Goal: Task Accomplishment & Management: Manage account settings

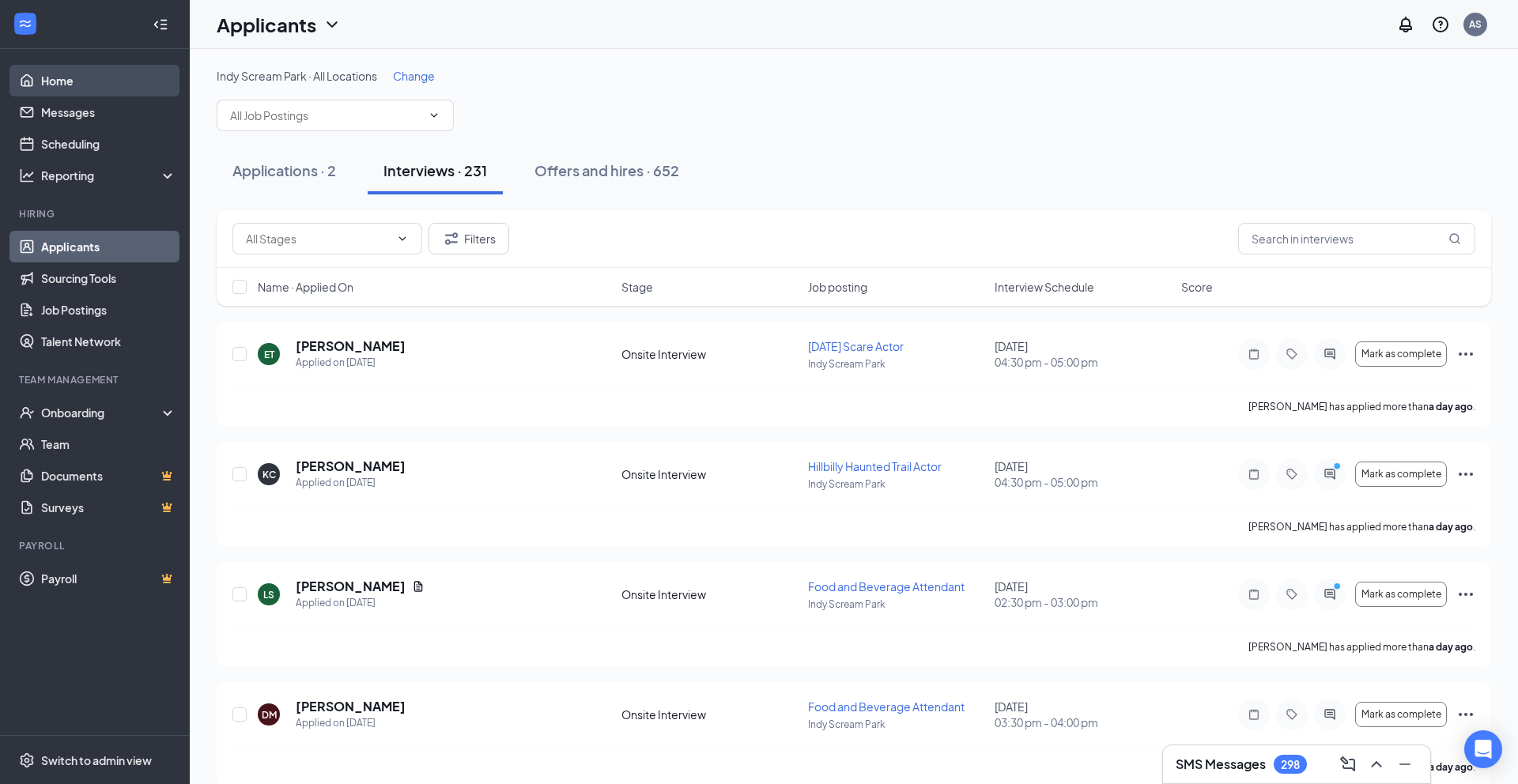
click at [64, 79] on link "Home" at bounding box center [108, 80] width 135 height 31
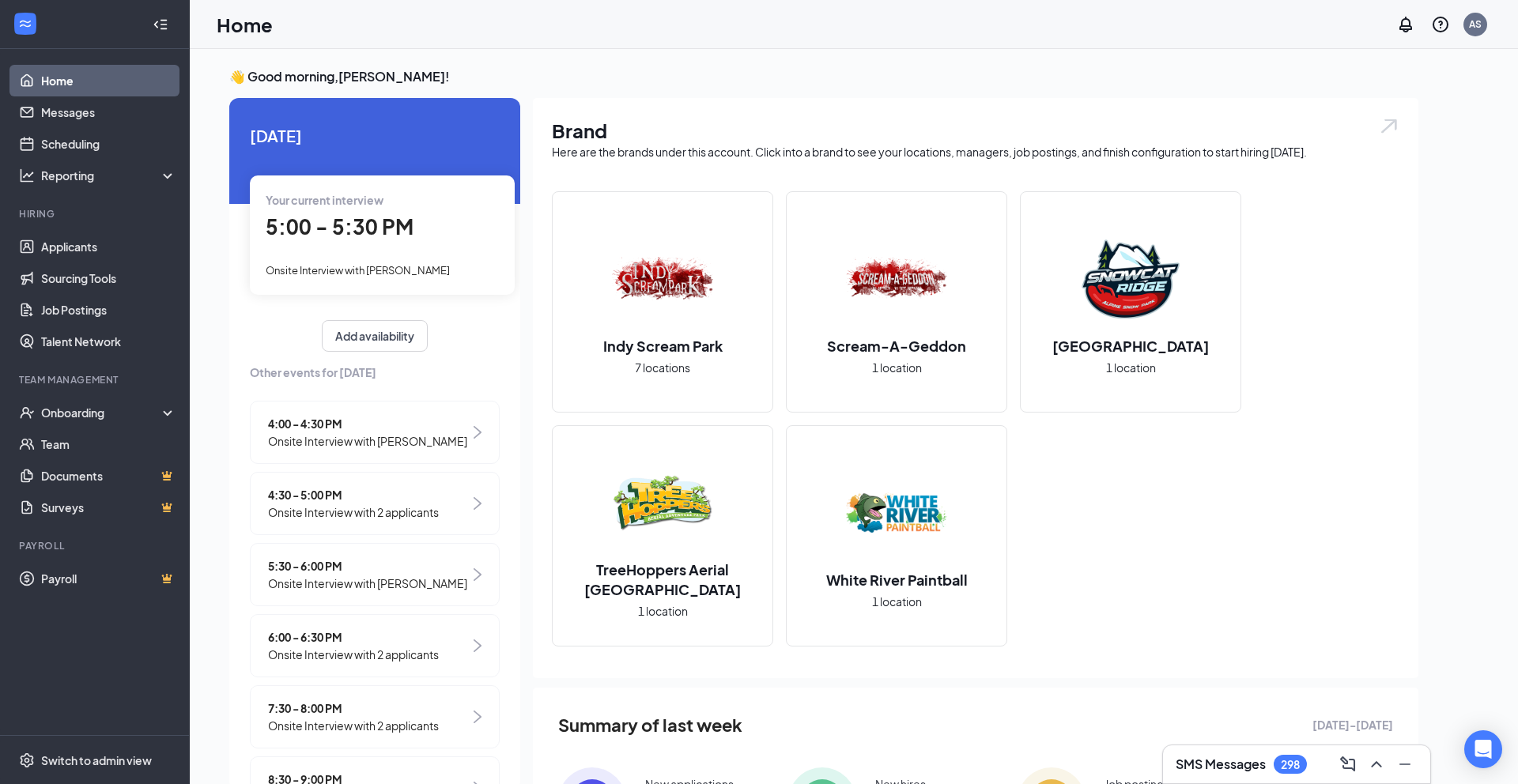
click at [418, 437] on span "Onsite Interview with [PERSON_NAME]" at bounding box center [368, 441] width 199 height 18
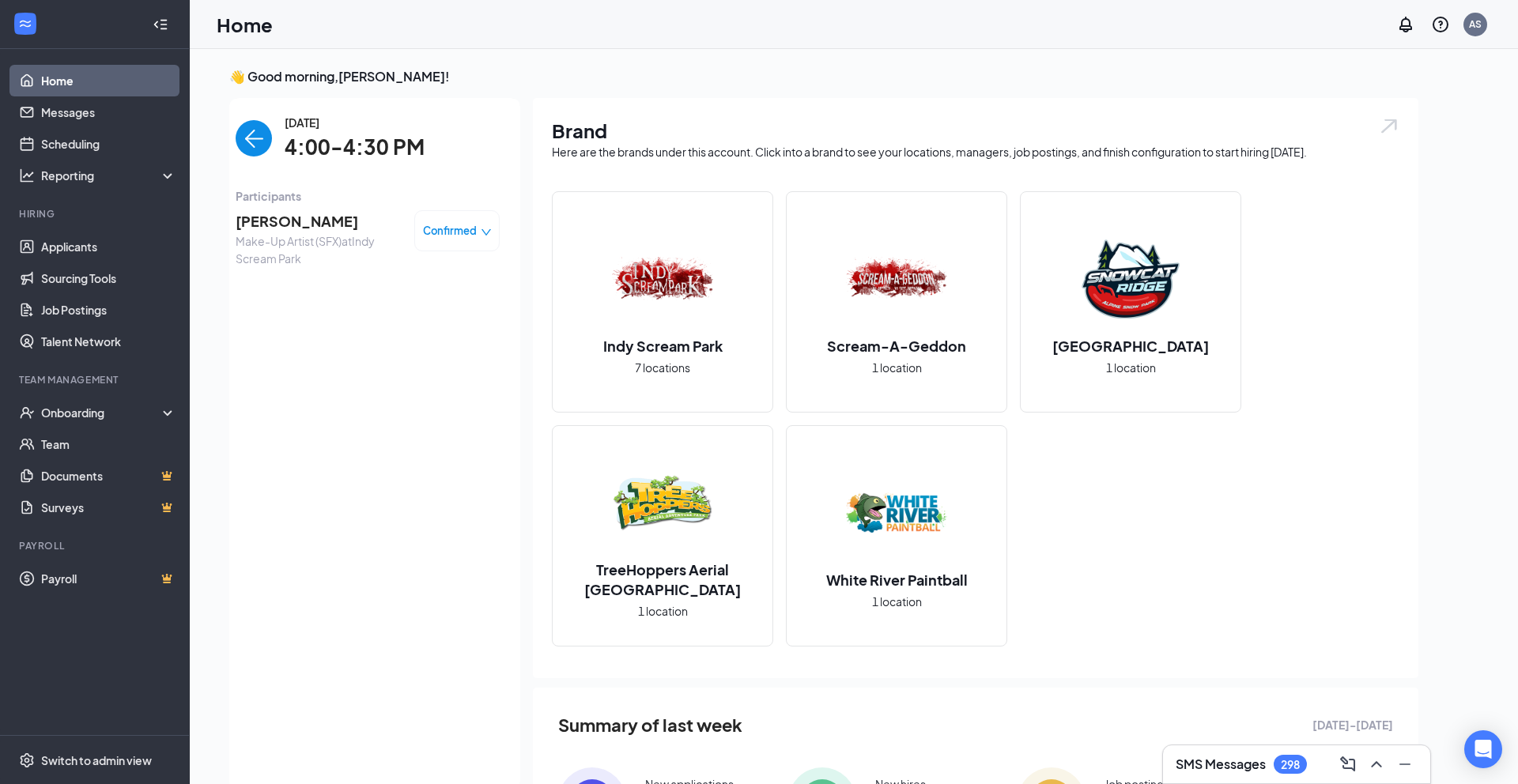
scroll to position [6, 0]
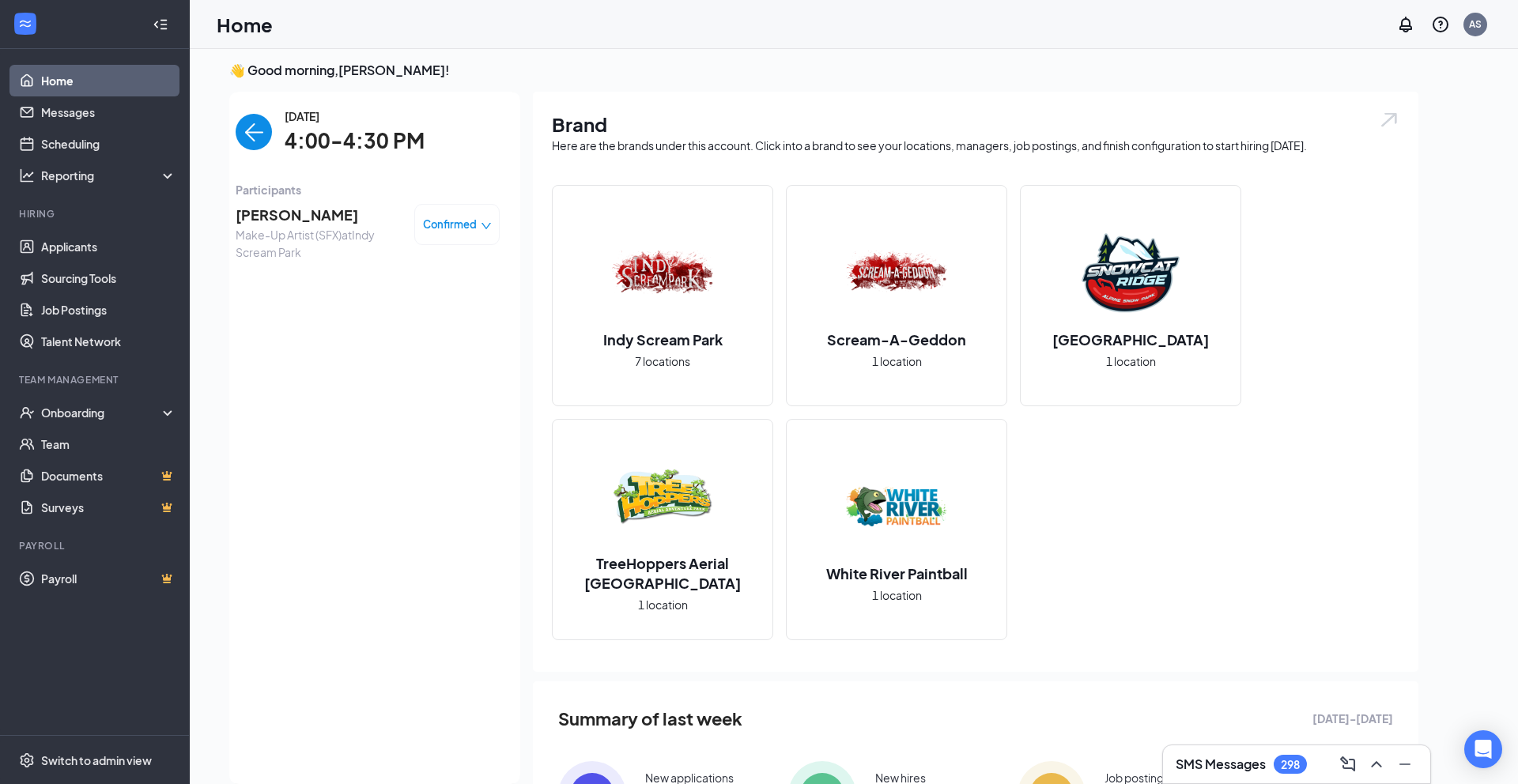
click at [455, 233] on div "Confirmed" at bounding box center [457, 224] width 85 height 41
click at [457, 225] on span "Confirmed" at bounding box center [450, 225] width 54 height 16
click at [459, 181] on span "Participants" at bounding box center [367, 190] width 264 height 18
click at [474, 156] on div "[DATE] 4:00-4:30 PM" at bounding box center [367, 132] width 264 height 50
click at [255, 122] on img "back-button" at bounding box center [253, 132] width 36 height 36
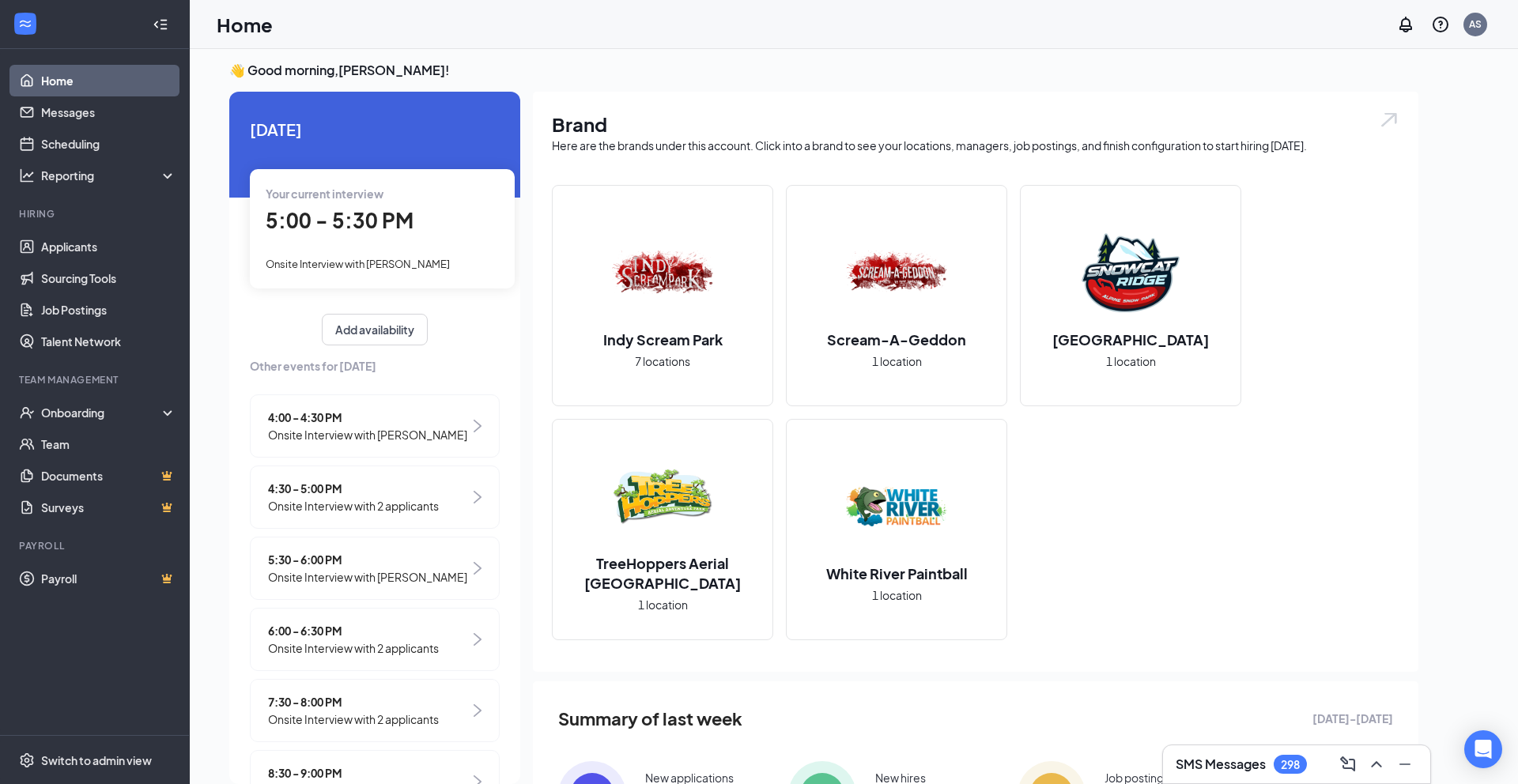
click at [336, 426] on span "Onsite Interview with [PERSON_NAME]" at bounding box center [368, 435] width 199 height 18
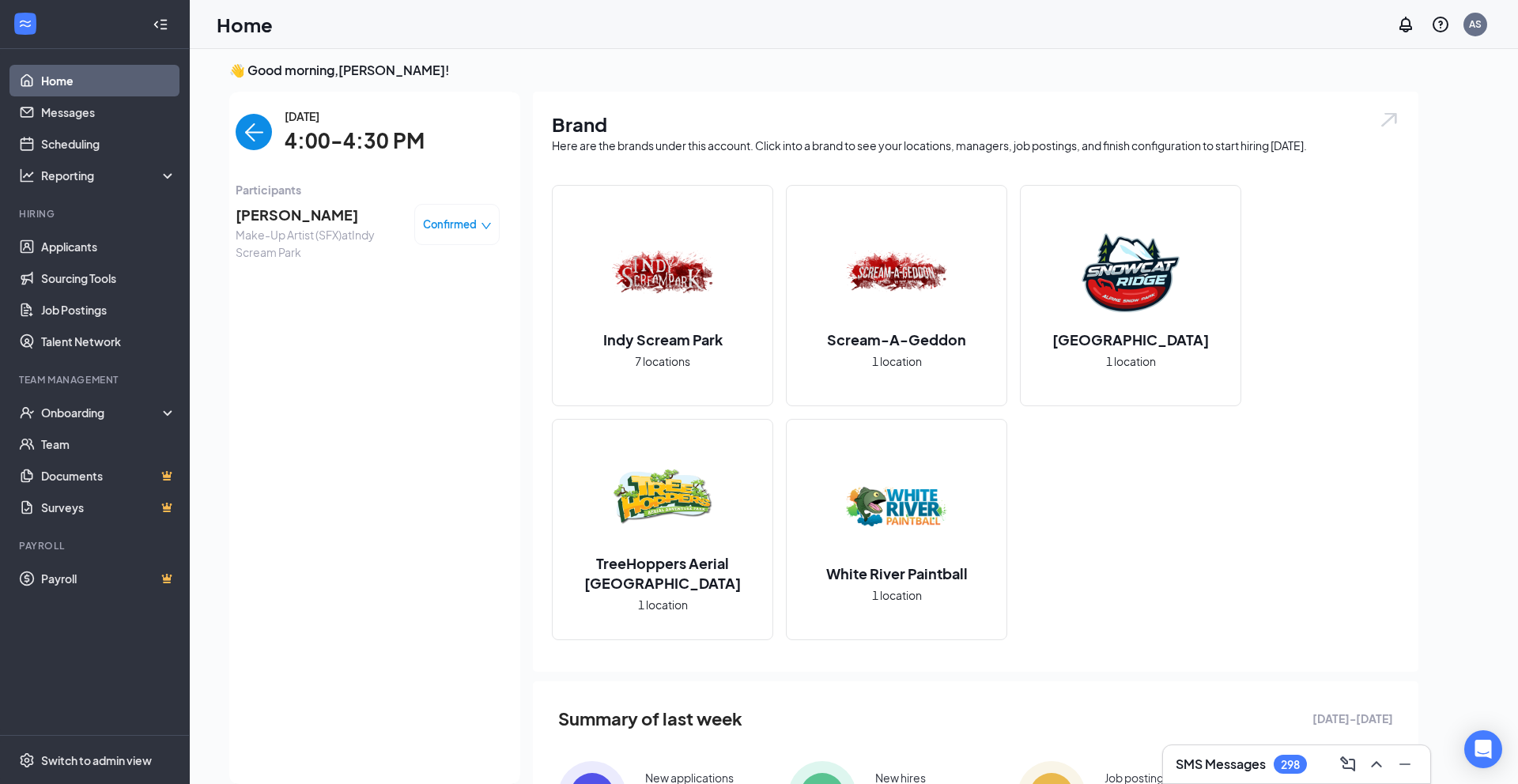
click at [242, 135] on img "back-button" at bounding box center [253, 132] width 36 height 36
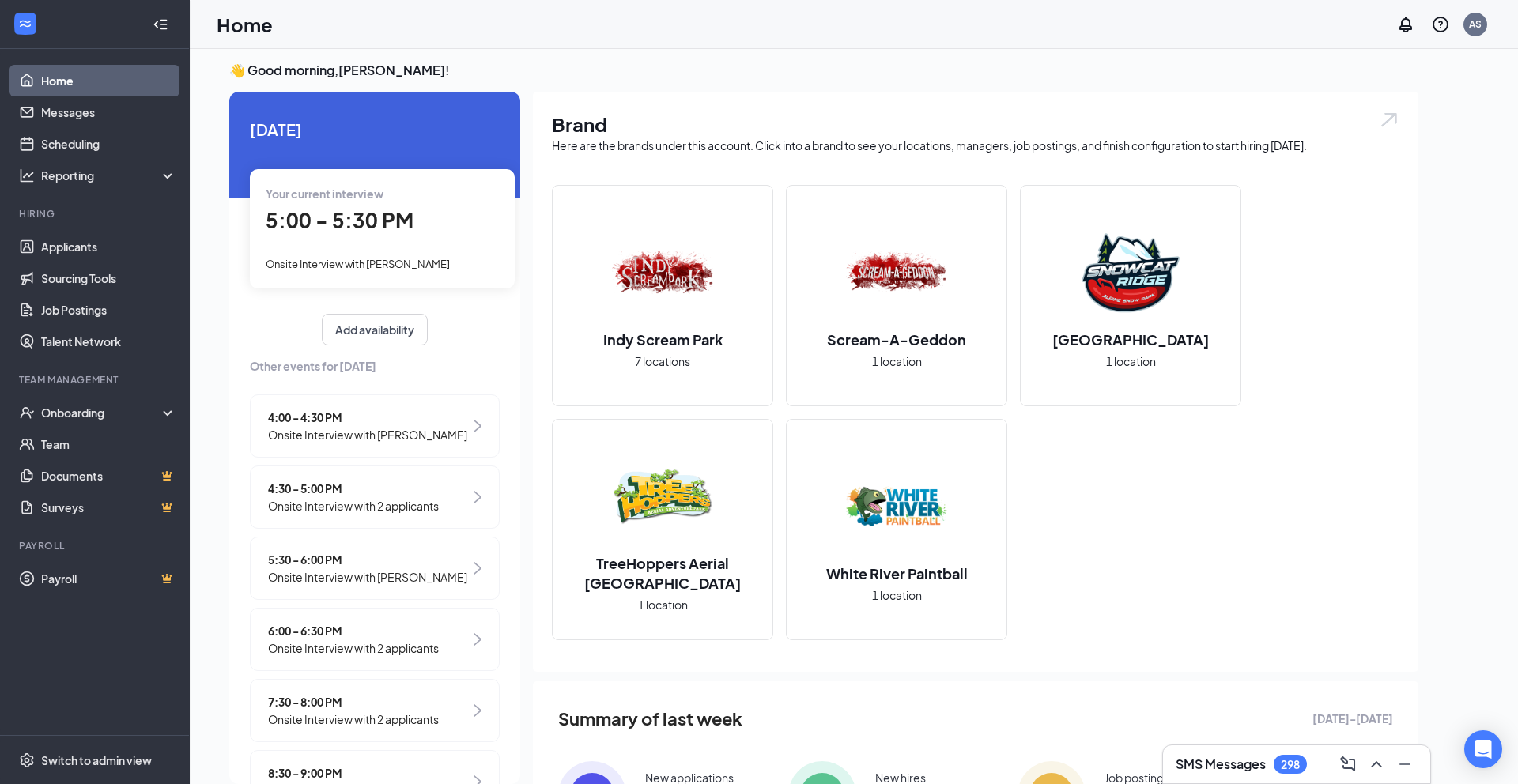
drag, startPoint x: 368, startPoint y: 510, endPoint x: 385, endPoint y: 517, distance: 18.4
click at [368, 511] on span "Onsite Interview with 2 applicants" at bounding box center [353, 506] width 171 height 18
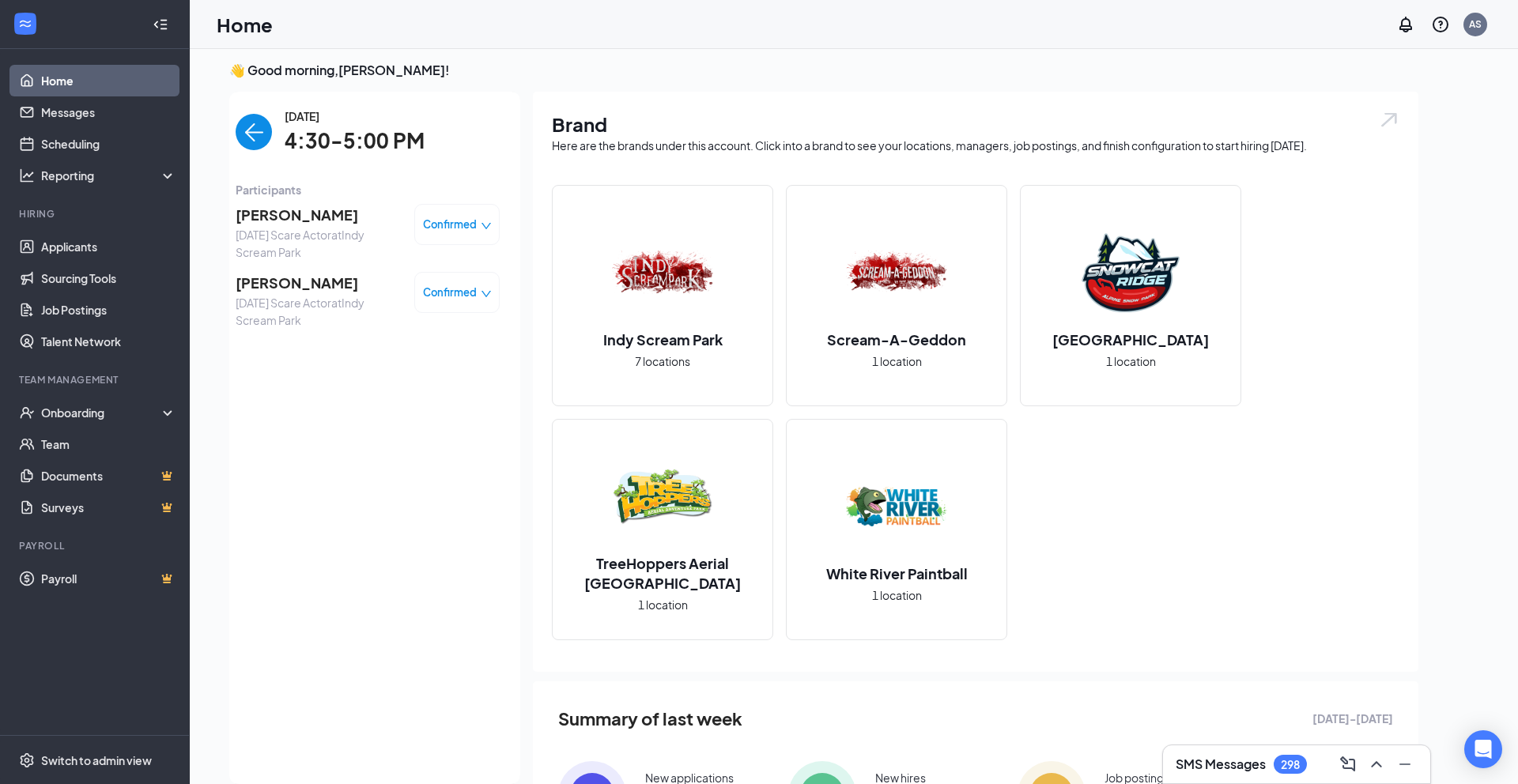
click at [482, 227] on icon "down" at bounding box center [486, 226] width 11 height 11
click at [421, 274] on span "Request Reschedule" at bounding box center [424, 270] width 108 height 18
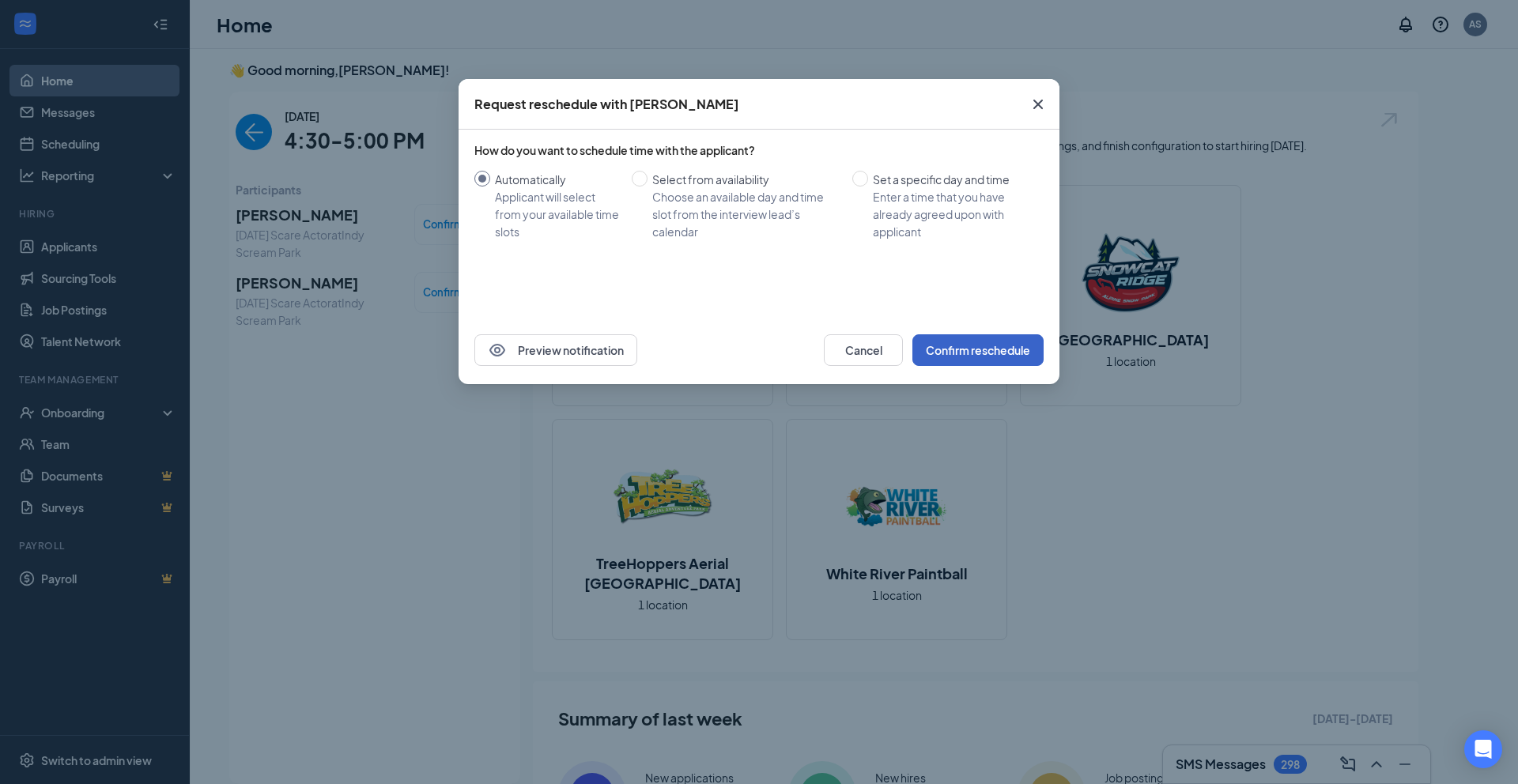
click at [1020, 352] on button "Confirm reschedule" at bounding box center [977, 350] width 131 height 31
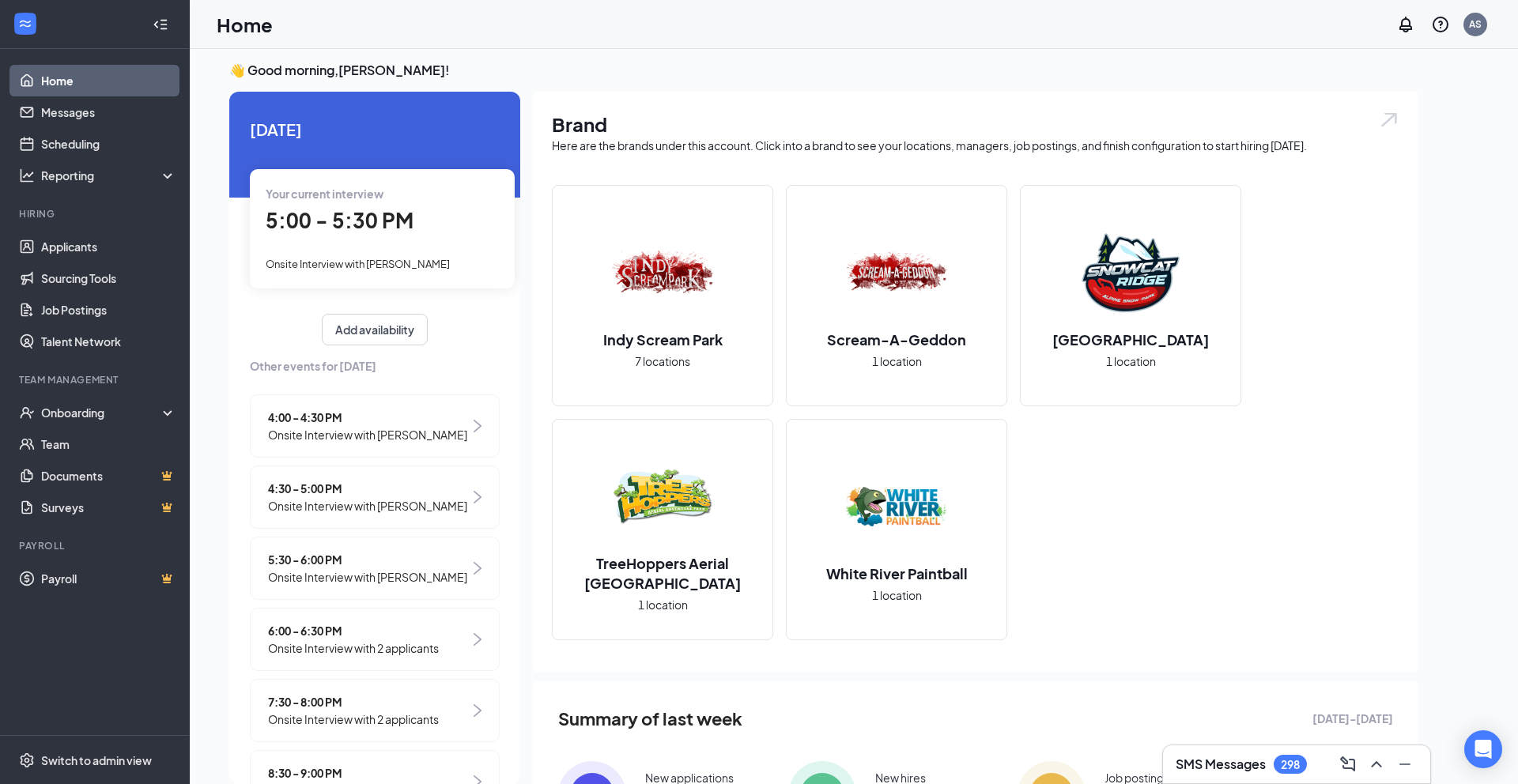
click at [413, 437] on span "Onsite Interview with [PERSON_NAME]" at bounding box center [368, 435] width 199 height 18
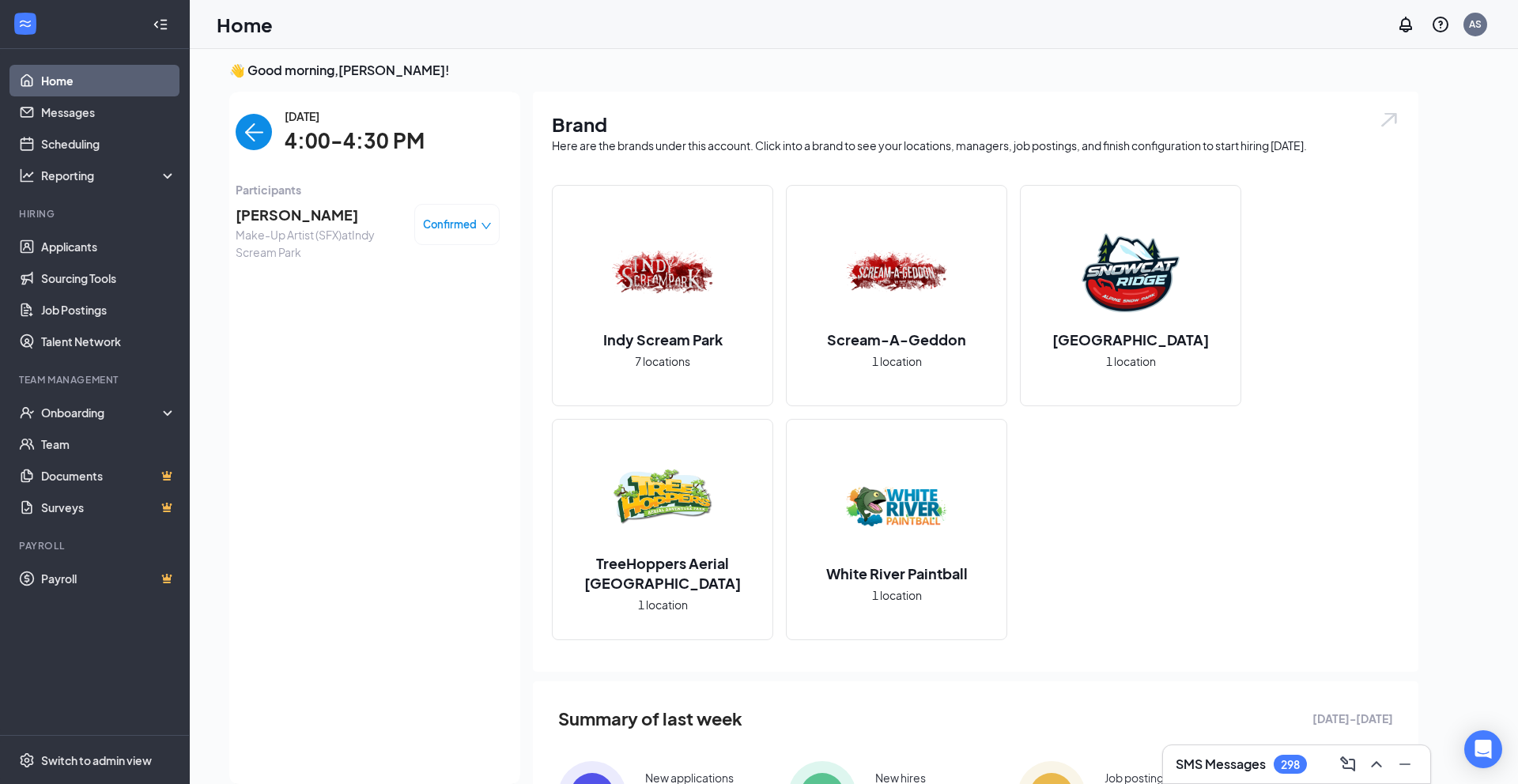
click at [445, 231] on span "Confirmed" at bounding box center [450, 225] width 54 height 16
drag, startPoint x: 256, startPoint y: 130, endPoint x: 318, endPoint y: 234, distance: 121.1
click at [256, 130] on img "back-button" at bounding box center [253, 132] width 36 height 36
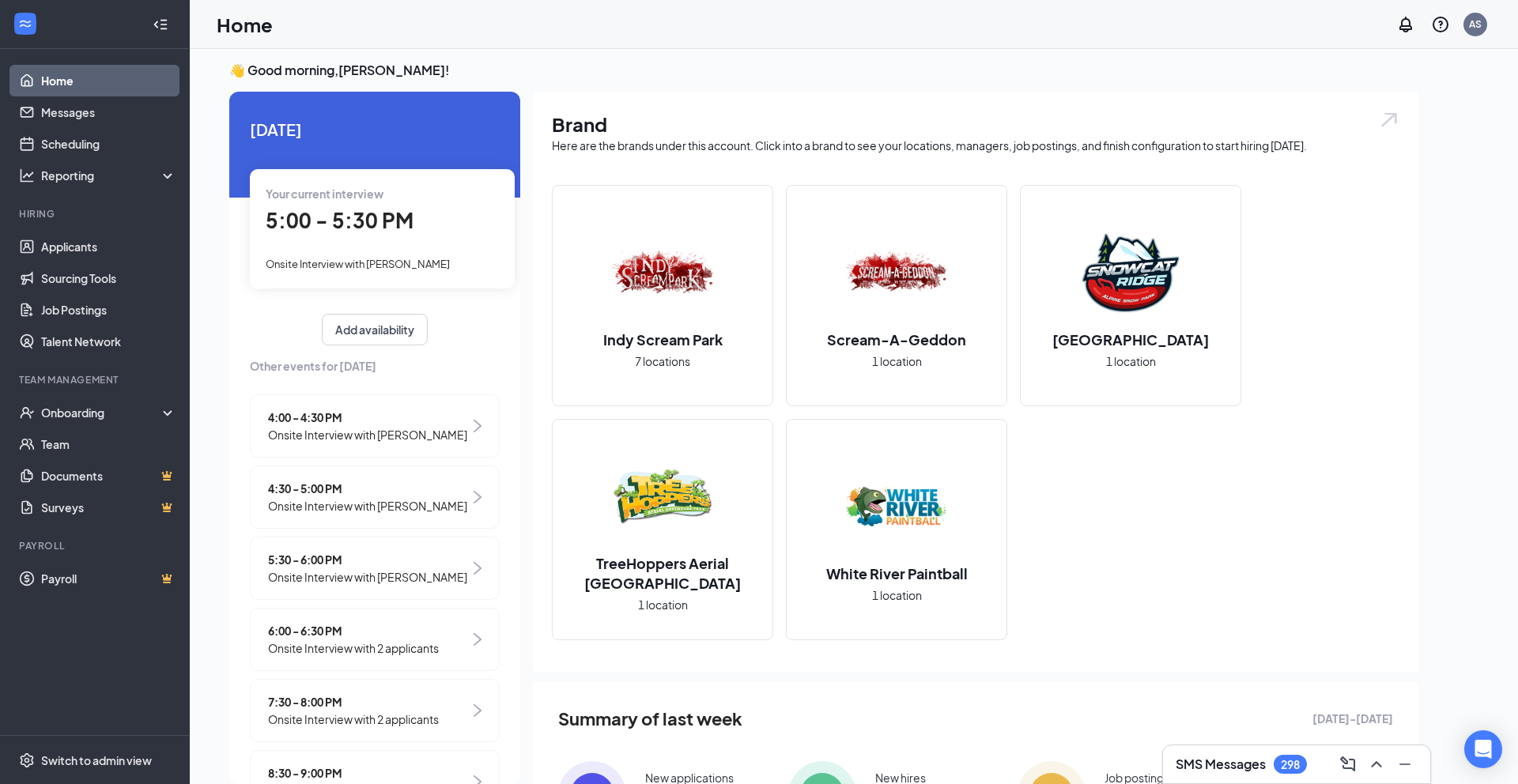
click at [423, 469] on div "4:30 - 5:00 PM Onsite Interview with [PERSON_NAME]" at bounding box center [374, 497] width 250 height 63
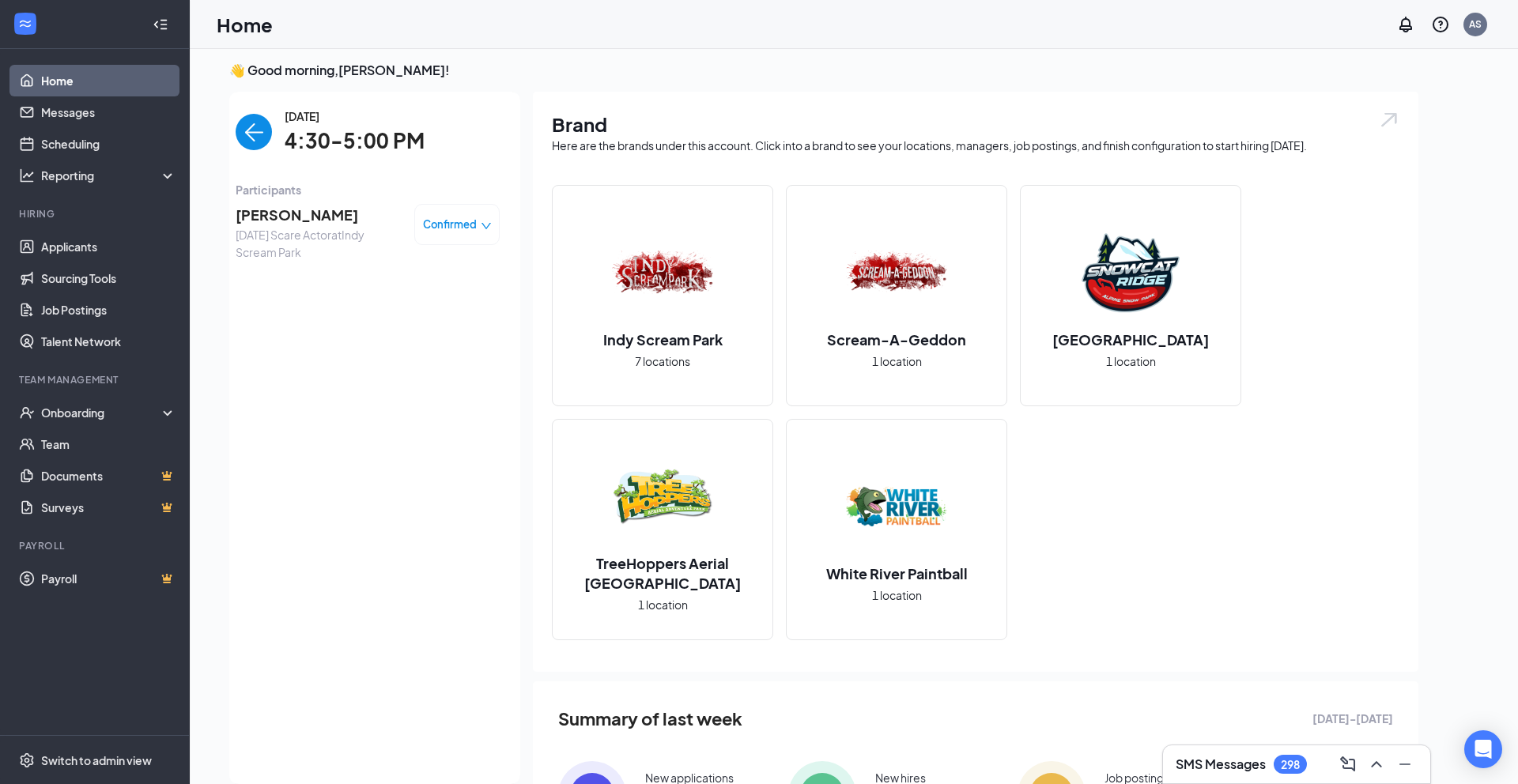
click at [450, 221] on span "Confirmed" at bounding box center [450, 225] width 54 height 16
click at [421, 296] on span "Mark complete" at bounding box center [409, 296] width 79 height 18
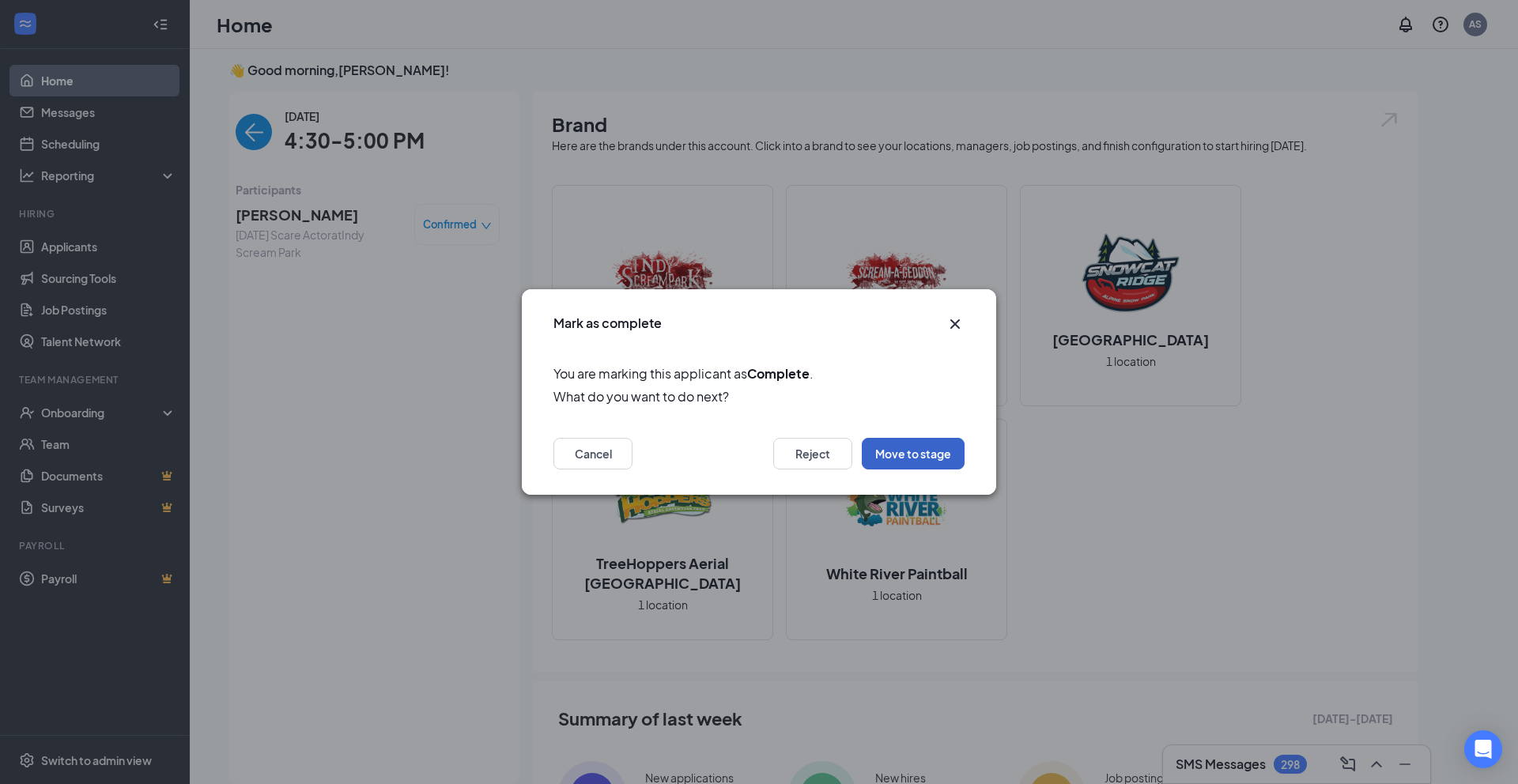
click at [899, 455] on button "Move to stage" at bounding box center [913, 453] width 103 height 31
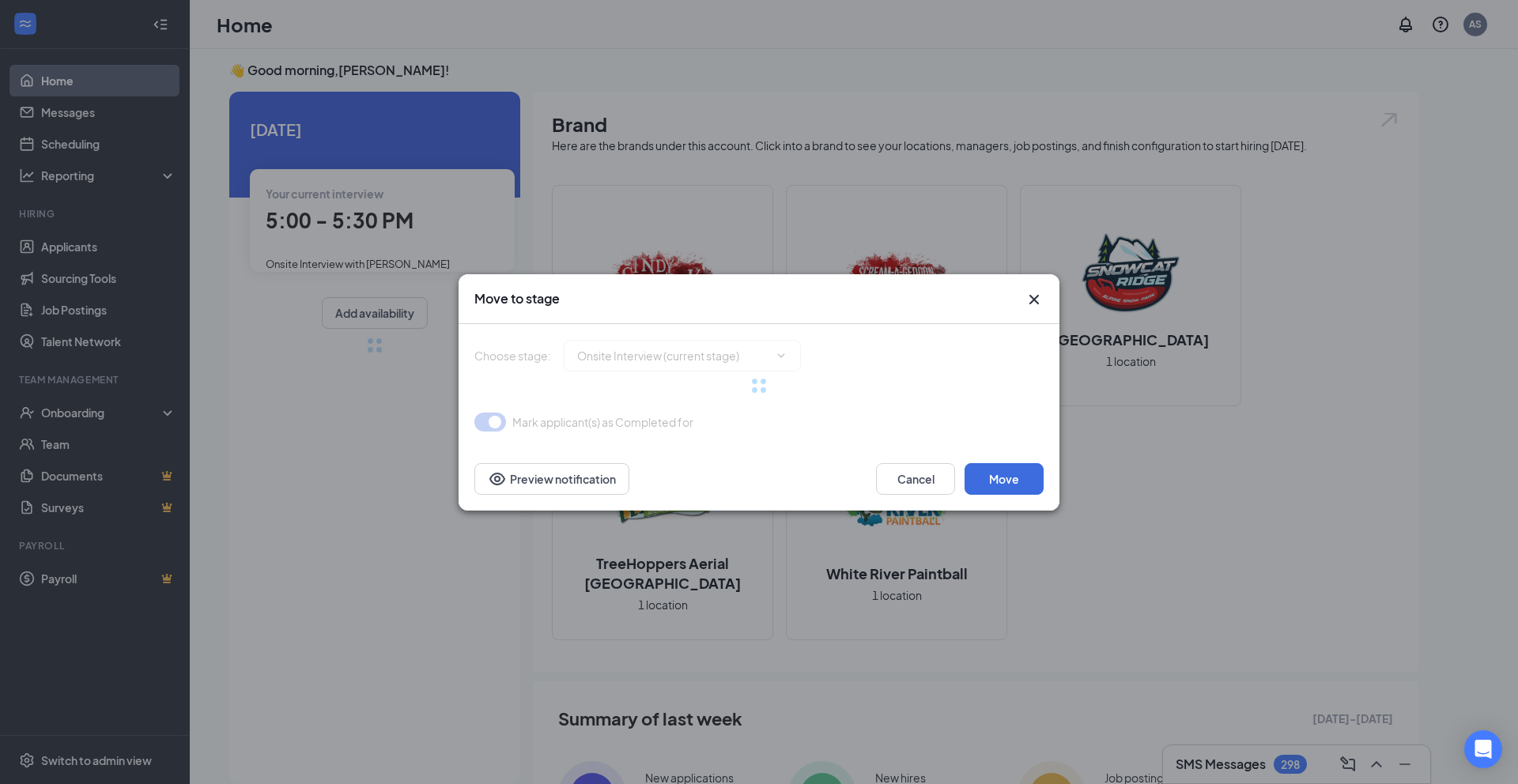
type input "Hiring Complete (final stage)"
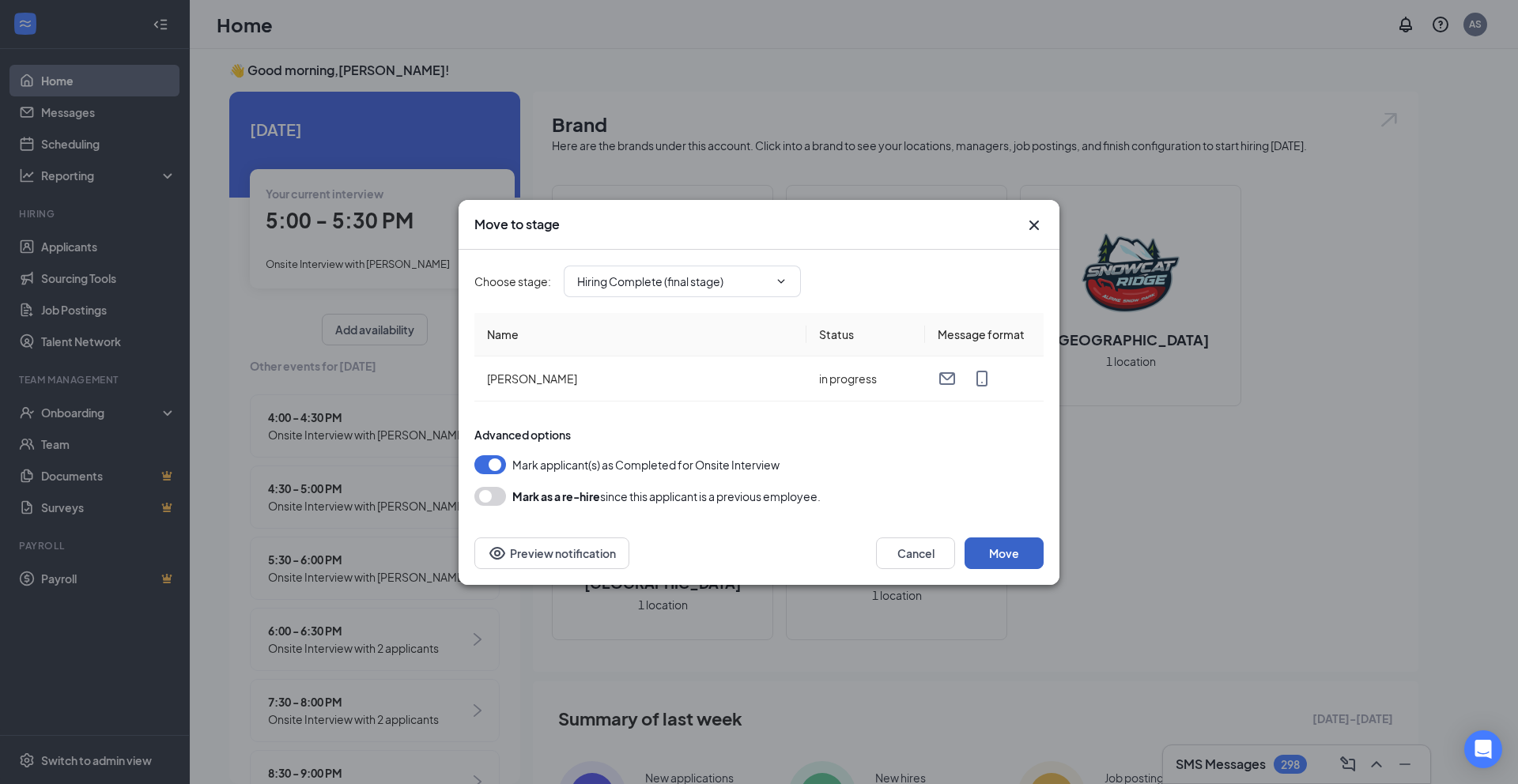
click at [1011, 555] on button "Move" at bounding box center [1003, 553] width 79 height 31
